Goal: Information Seeking & Learning: Learn about a topic

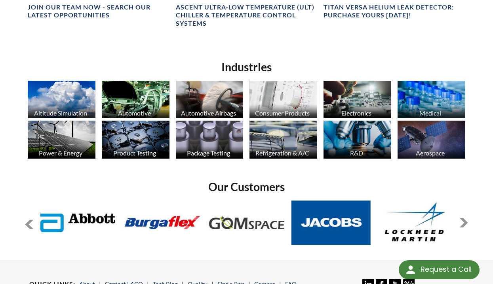
scroll to position [626, 0]
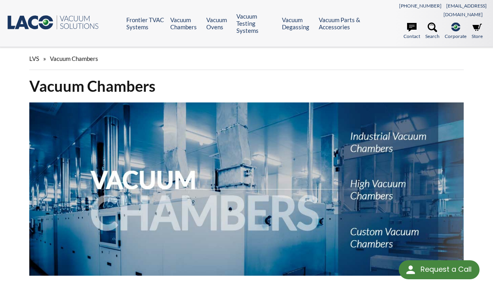
select select "Language Translate Widget"
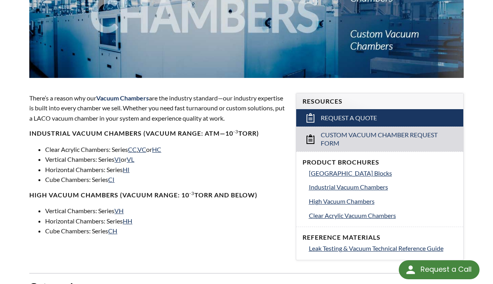
scroll to position [396, 0]
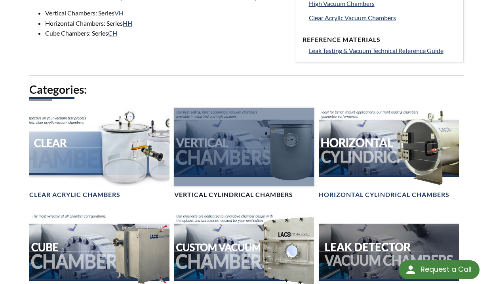
click at [204, 147] on div at bounding box center [244, 147] width 140 height 78
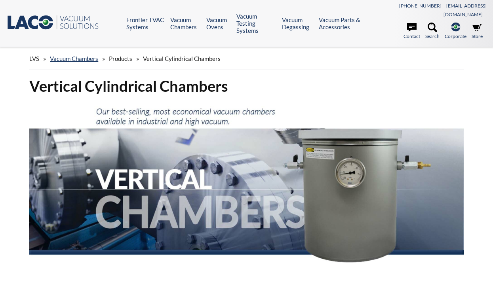
scroll to position [79, 0]
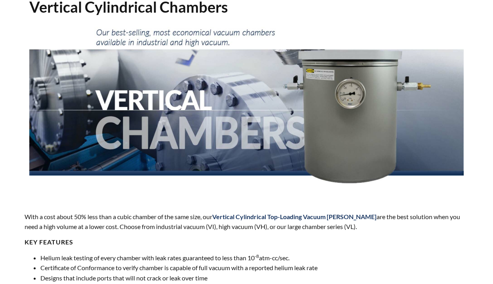
select select "Language Translate Widget"
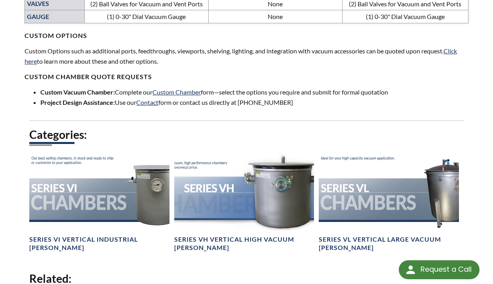
scroll to position [713, 0]
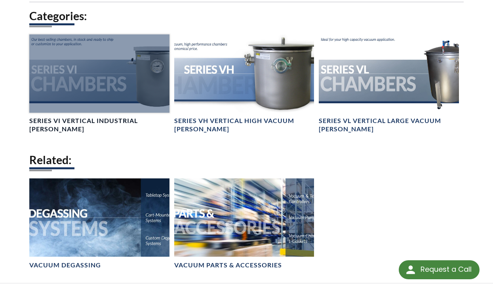
click at [105, 84] on div at bounding box center [99, 73] width 140 height 78
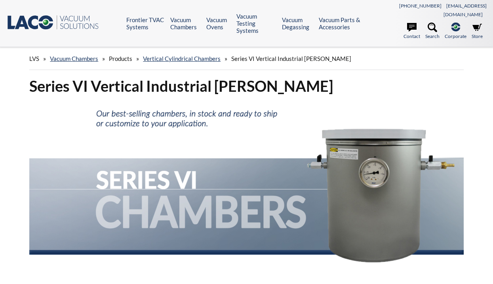
select select "Language Translate Widget"
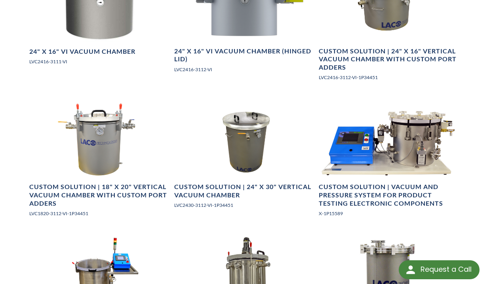
scroll to position [1109, 0]
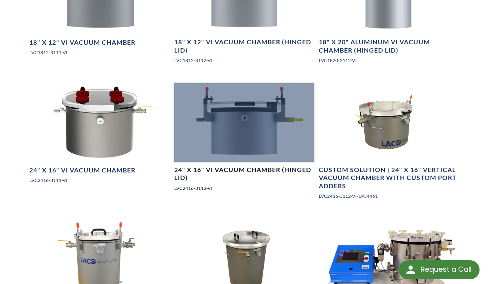
click at [229, 133] on div at bounding box center [244, 122] width 140 height 78
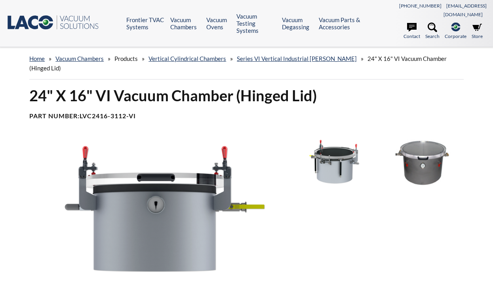
select select "Language Translate Widget"
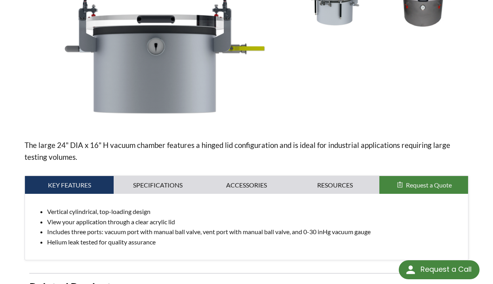
scroll to position [198, 0]
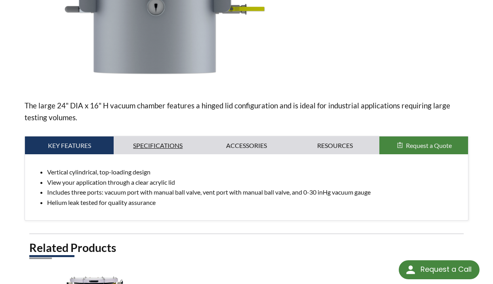
click at [158, 137] on link "Specifications" at bounding box center [158, 146] width 89 height 18
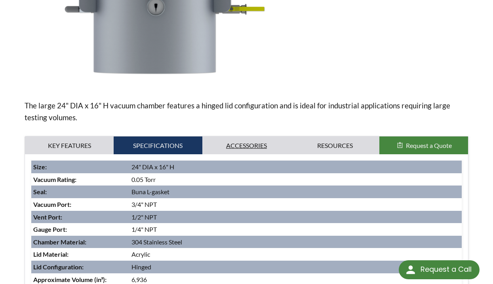
click at [231, 139] on link "Accessories" at bounding box center [246, 146] width 89 height 18
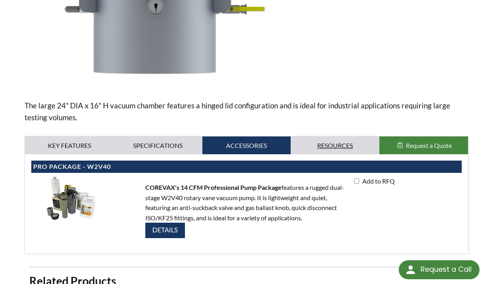
click at [309, 137] on link "Resources" at bounding box center [335, 146] width 89 height 18
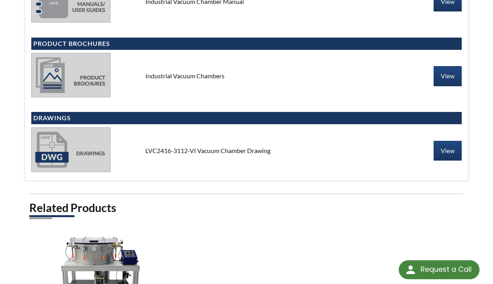
scroll to position [515, 0]
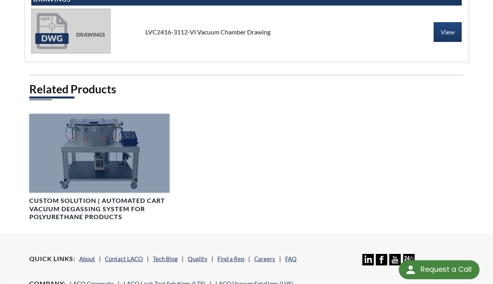
click at [97, 126] on div at bounding box center [99, 153] width 140 height 78
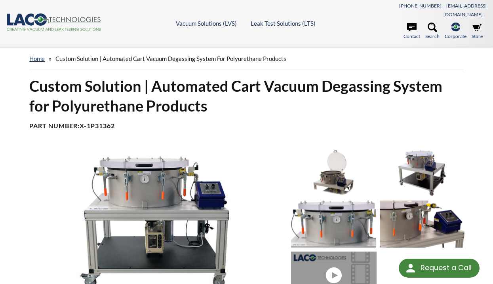
select select "Language Translate Widget"
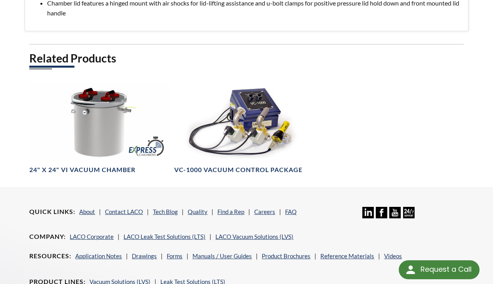
scroll to position [436, 0]
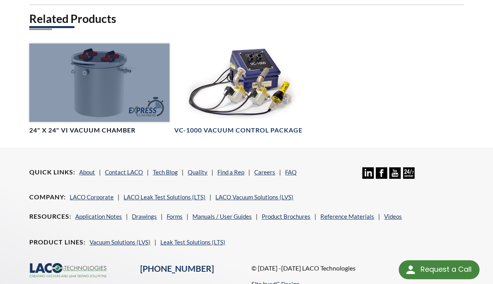
click at [76, 71] on div at bounding box center [99, 83] width 140 height 78
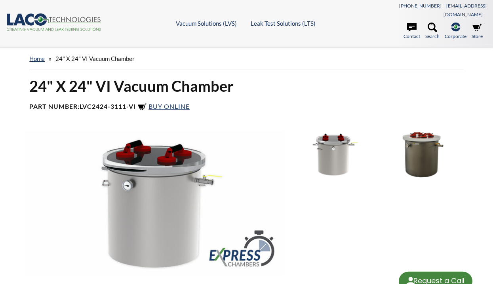
select select "Language Translate Widget"
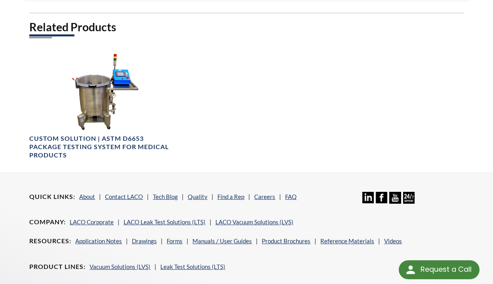
scroll to position [499, 0]
